Goal: Task Accomplishment & Management: Complete application form

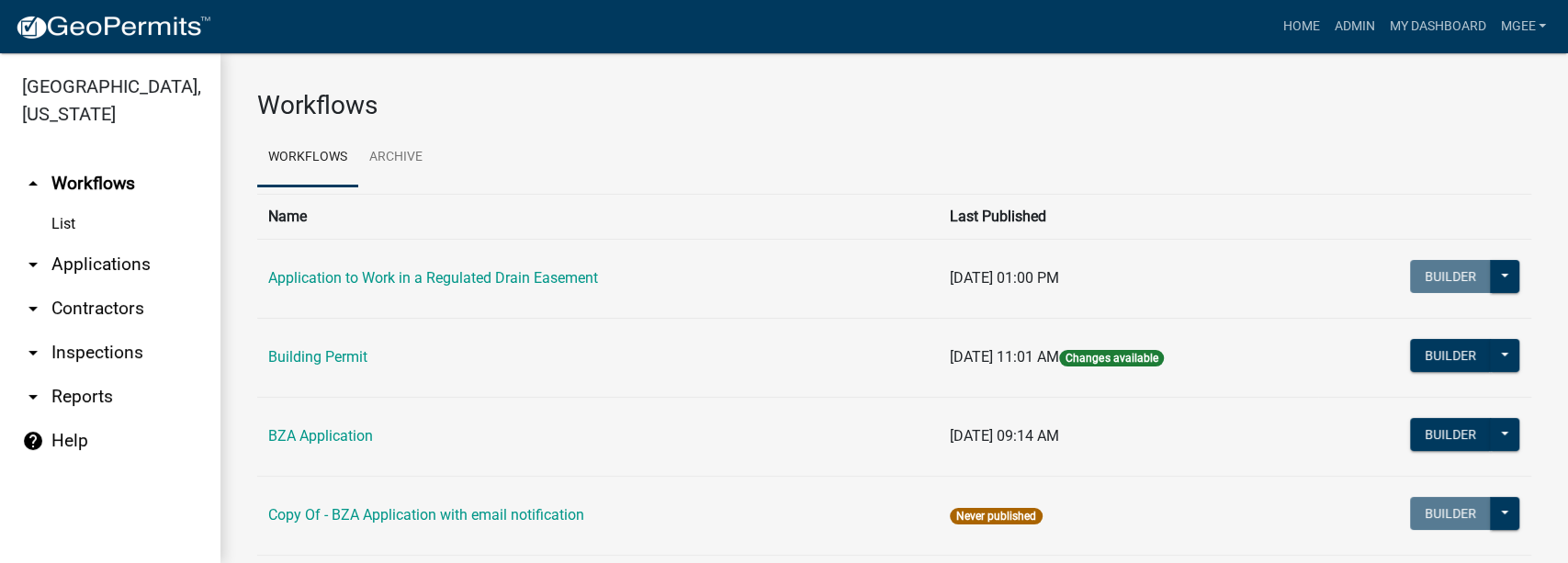
click at [85, 243] on link "arrow_drop_down Applications" at bounding box center [110, 264] width 221 height 44
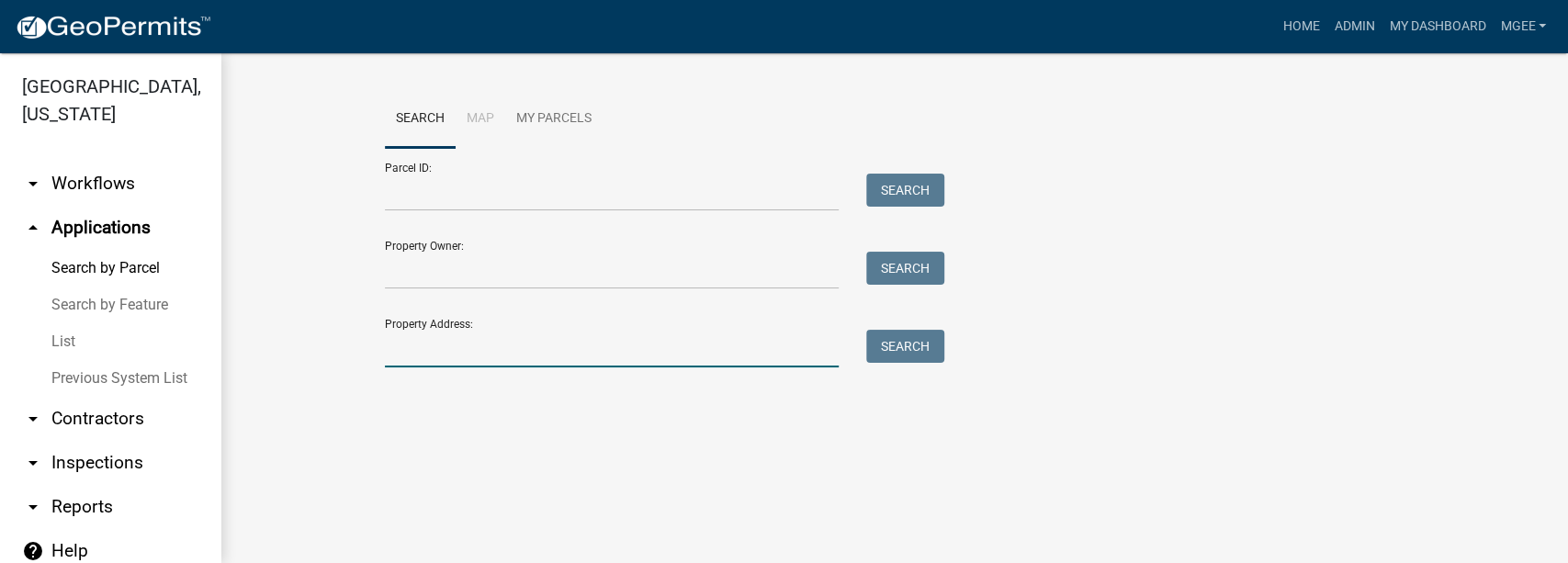
click at [397, 342] on input "Property Address:" at bounding box center [612, 348] width 455 height 37
paste input "530 n 300 e"
type input "530 n 300 e"
click at [929, 347] on button "Search" at bounding box center [905, 345] width 78 height 33
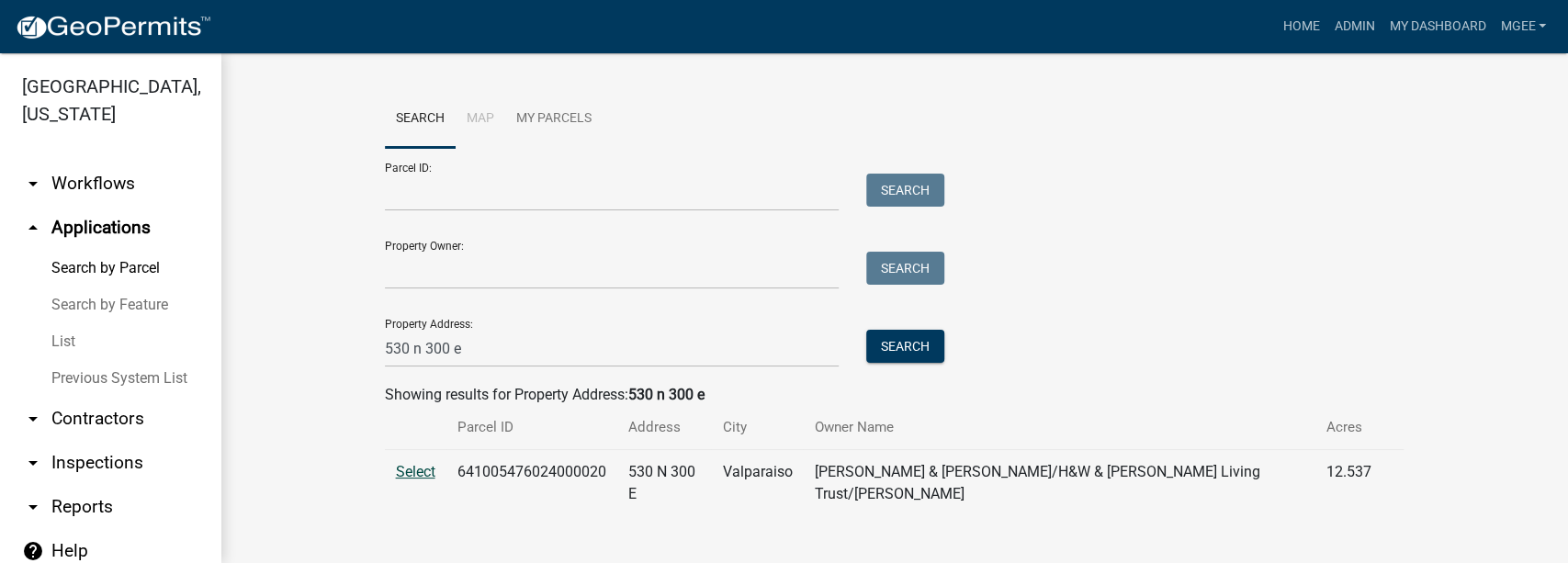
click at [405, 466] on span "Select" at bounding box center [416, 472] width 39 height 18
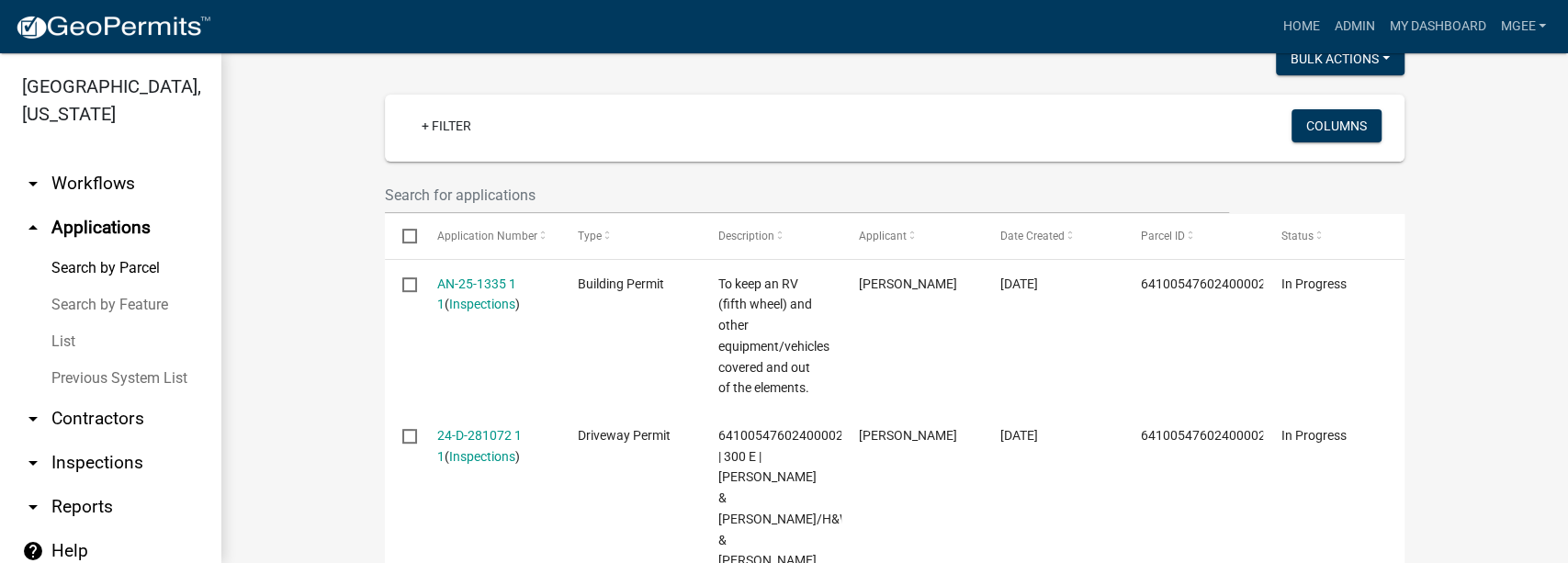
scroll to position [489, 0]
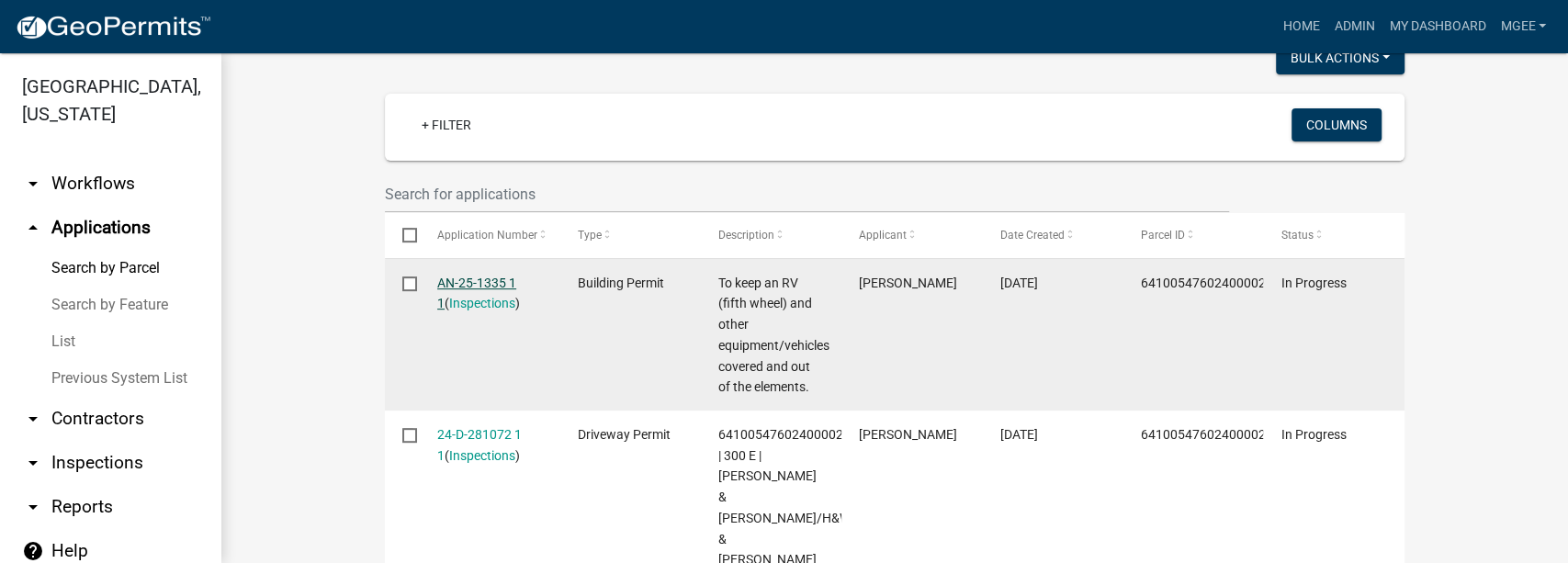
click at [441, 275] on link "AN-25-1335 1 1" at bounding box center [477, 293] width 79 height 35
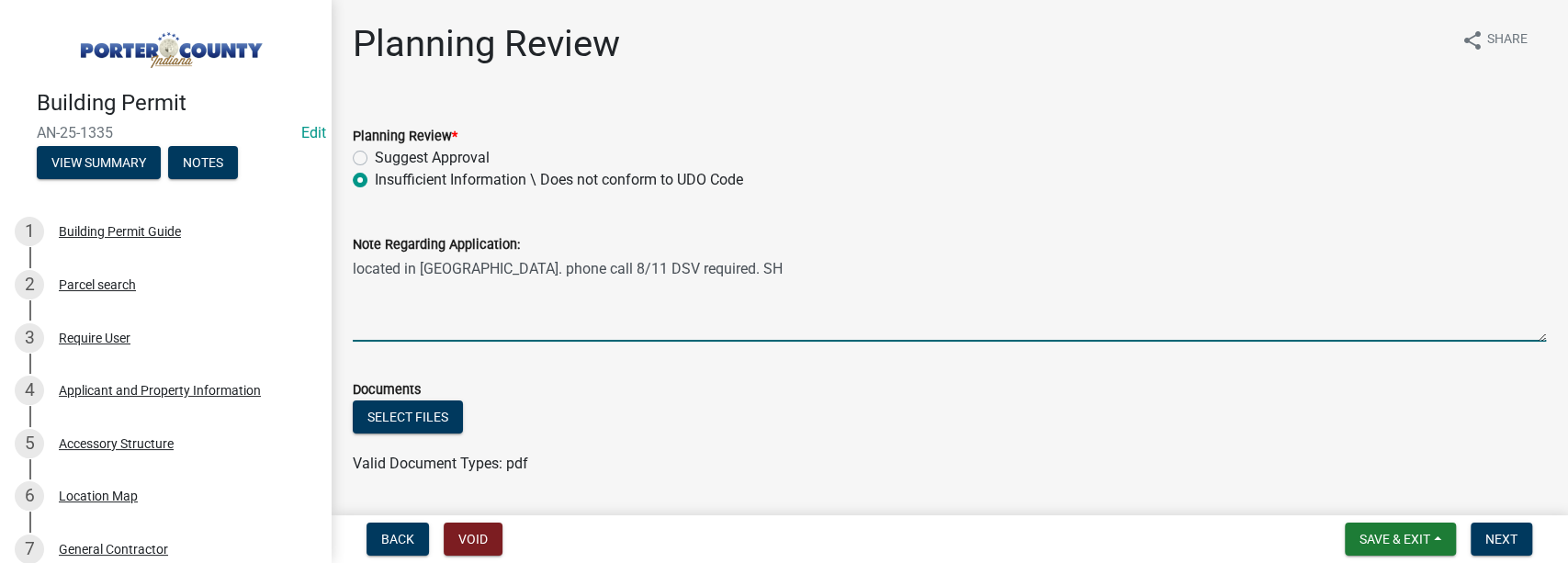
drag, startPoint x: 450, startPoint y: 317, endPoint x: 860, endPoint y: 176, distance: 433.6
click at [860, 176] on div "Insufficient Information \ Does not conform to UDO Code" at bounding box center [949, 180] width 1193 height 22
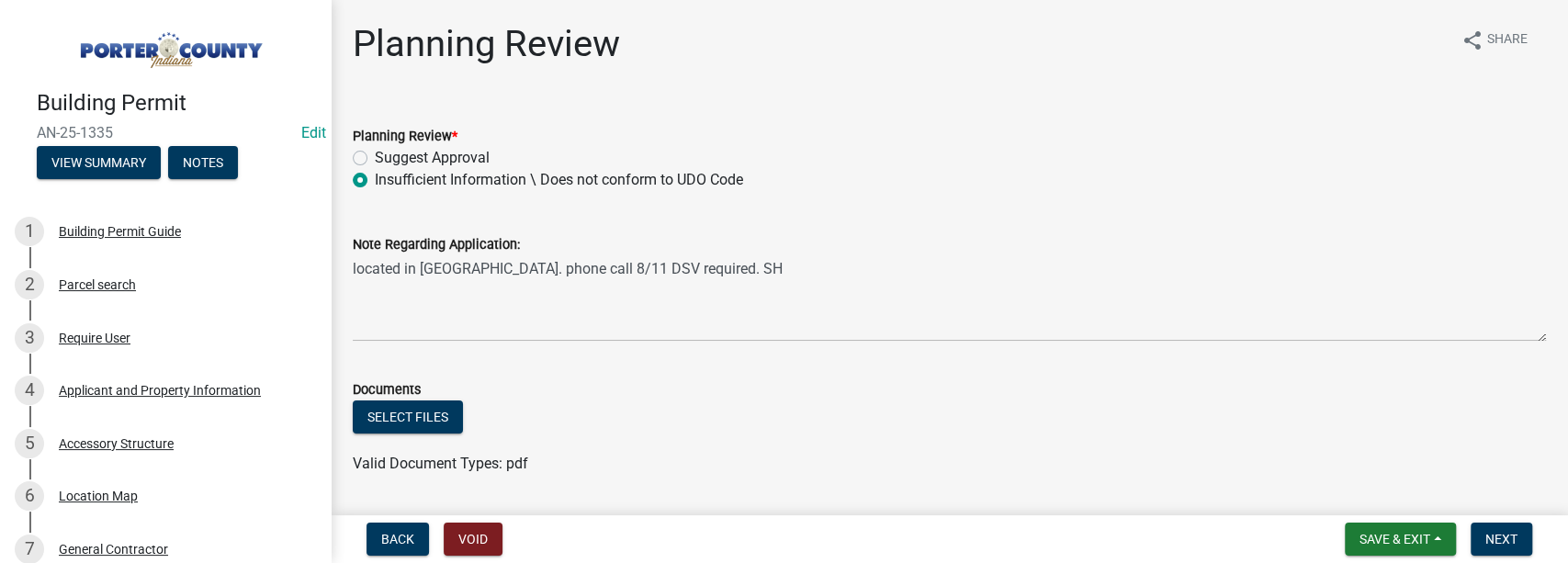
drag, startPoint x: 390, startPoint y: 316, endPoint x: 766, endPoint y: 249, distance: 381.9
click at [766, 249] on div "Note Regarding Application:" at bounding box center [949, 245] width 1193 height 22
click at [124, 392] on div "Applicant and Property Information" at bounding box center [160, 390] width 202 height 13
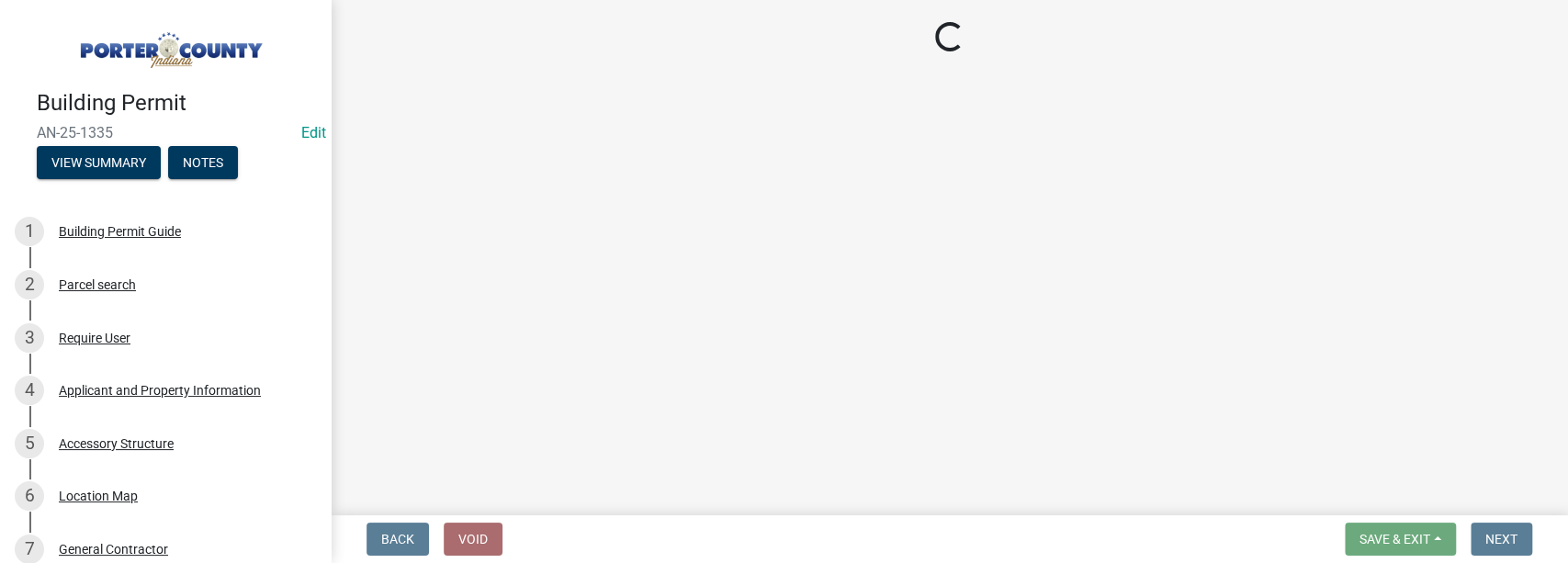
select select "3d0e3105-d46a-462c-9cf4-b32453f427e3"
select select "98eaf159-fd62-4154-a418-d40256bb7a33"
select select "b0f6f87b-588c-48c3-b728-322303c6bafe"
select select "ea6751d4-6bf7-4a16-89ee-f7801ab82aa1"
select select "92efe679-05f4-414a-9426-51627fba5de6"
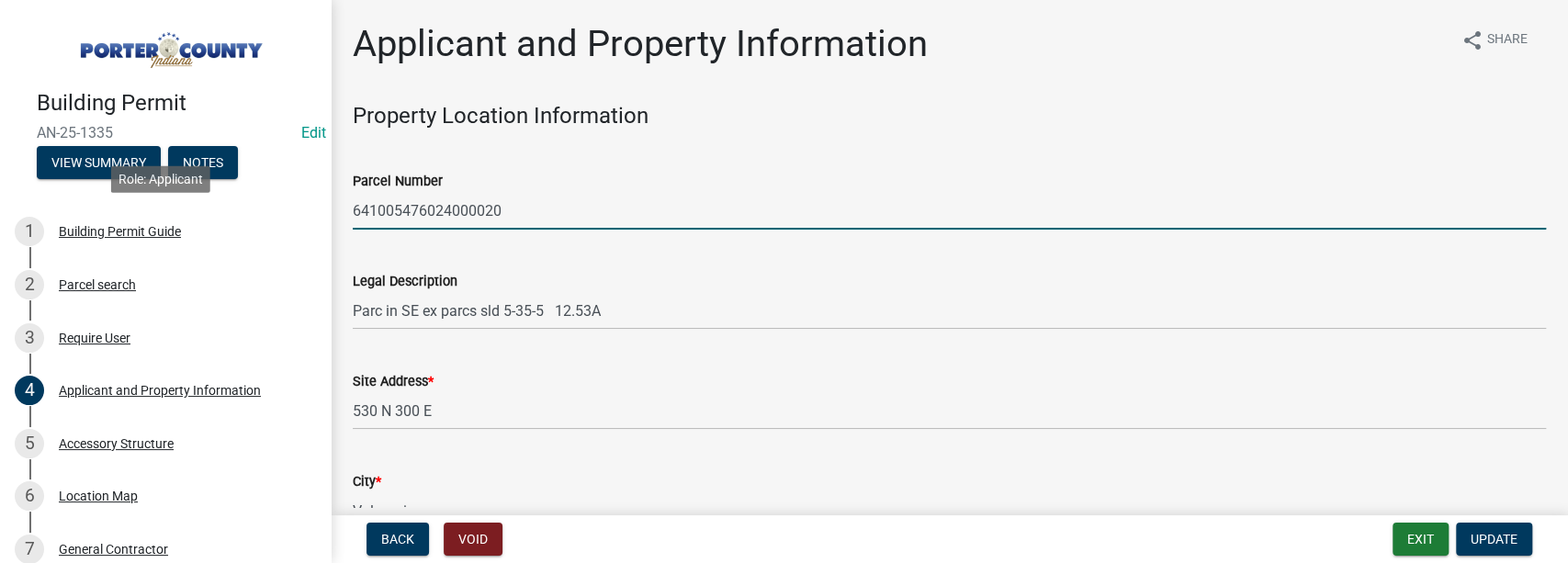
drag, startPoint x: 545, startPoint y: 213, endPoint x: 382, endPoint y: 202, distance: 163.4
click at [308, 212] on div "Building Permit AN-25-1335 Edit View Summary Notes 1 Building Permit Guide 2 Pa…" at bounding box center [784, 281] width 1568 height 563
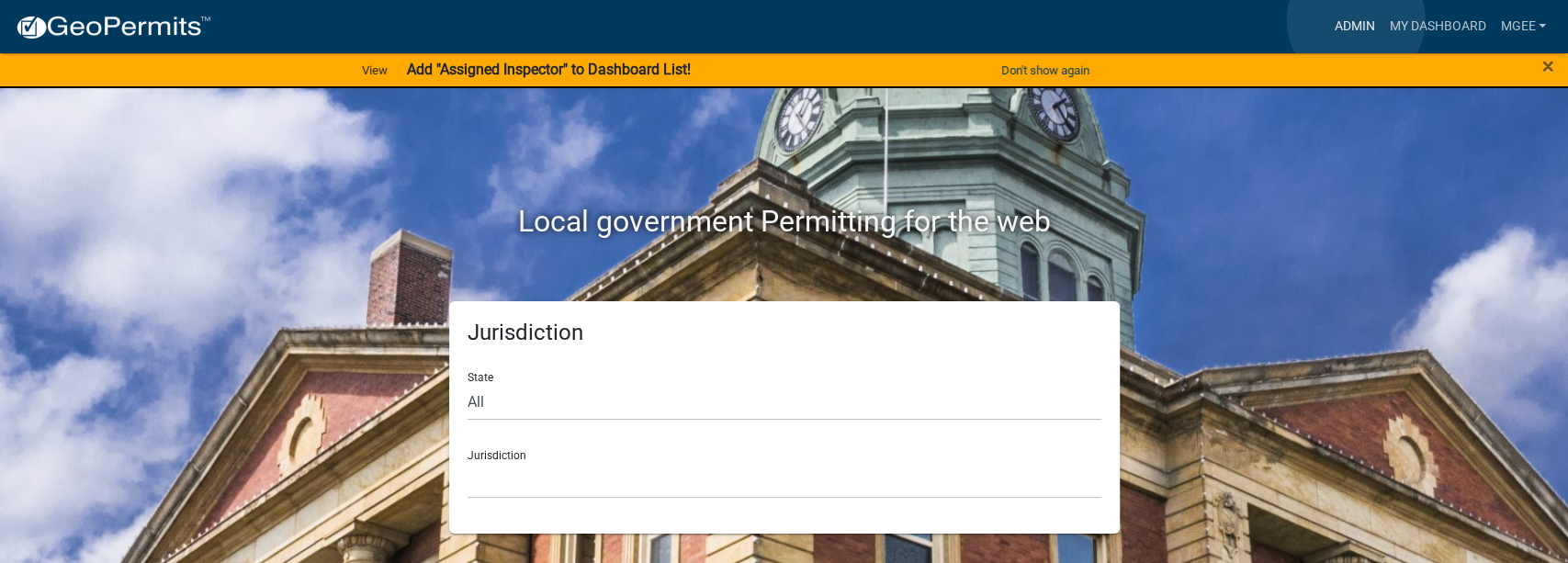
click at [1356, 21] on link "Admin" at bounding box center [1354, 26] width 55 height 35
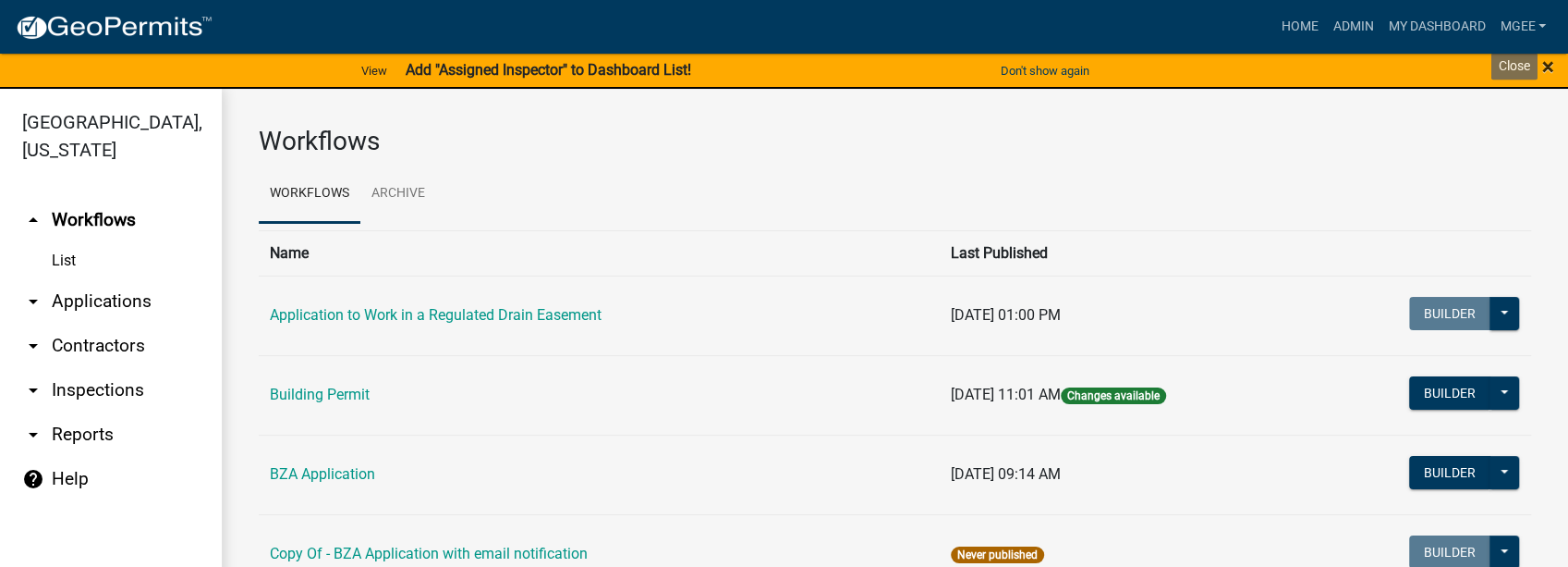
click at [1550, 61] on span "×" at bounding box center [1547, 67] width 12 height 26
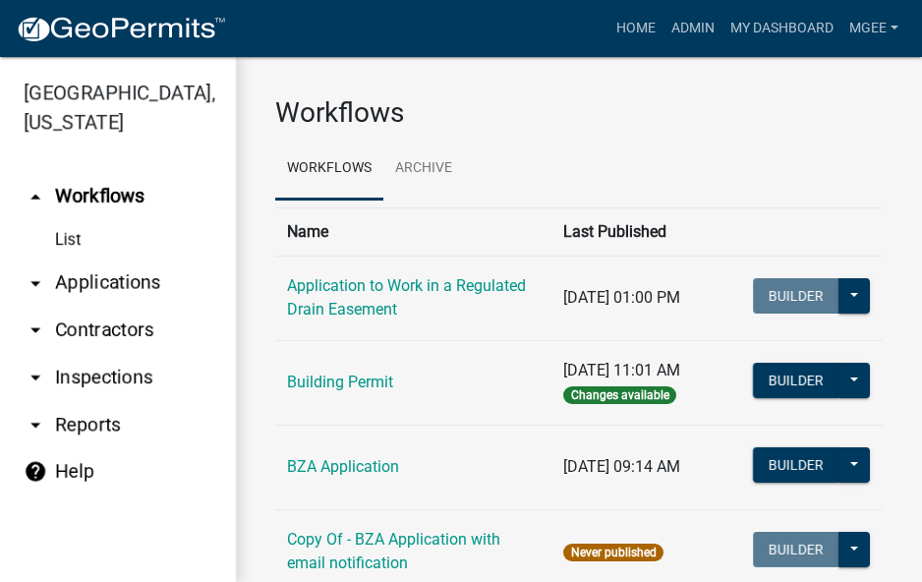
click at [813, 157] on ul "Workflows Archive" at bounding box center [579, 169] width 608 height 62
